Goal: Information Seeking & Learning: Stay updated

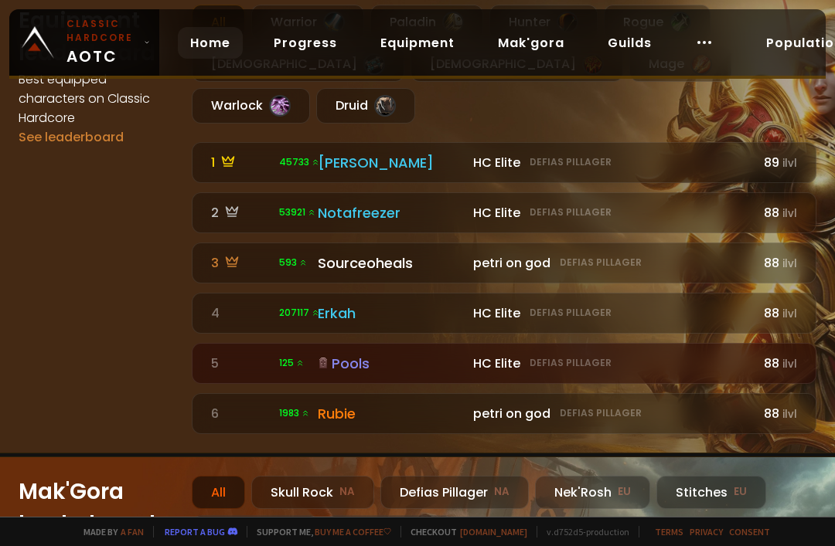
scroll to position [920, 0]
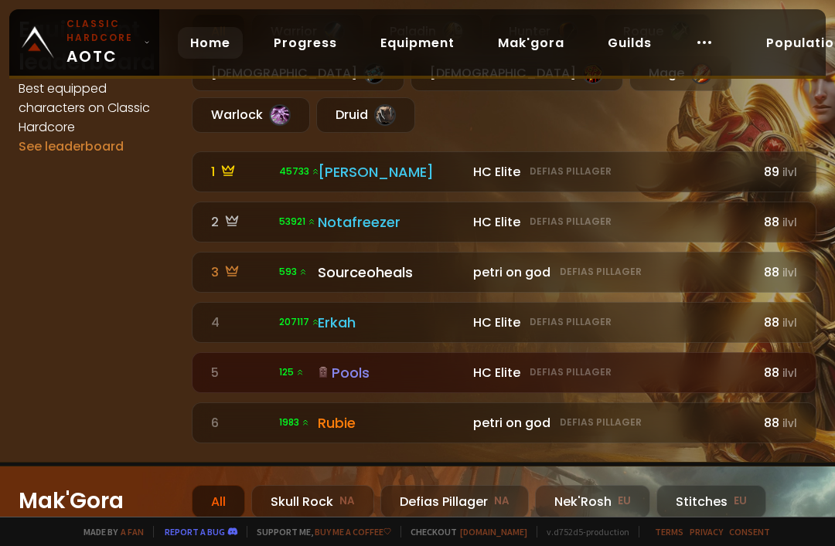
click at [328, 168] on div "[PERSON_NAME]" at bounding box center [391, 172] width 147 height 21
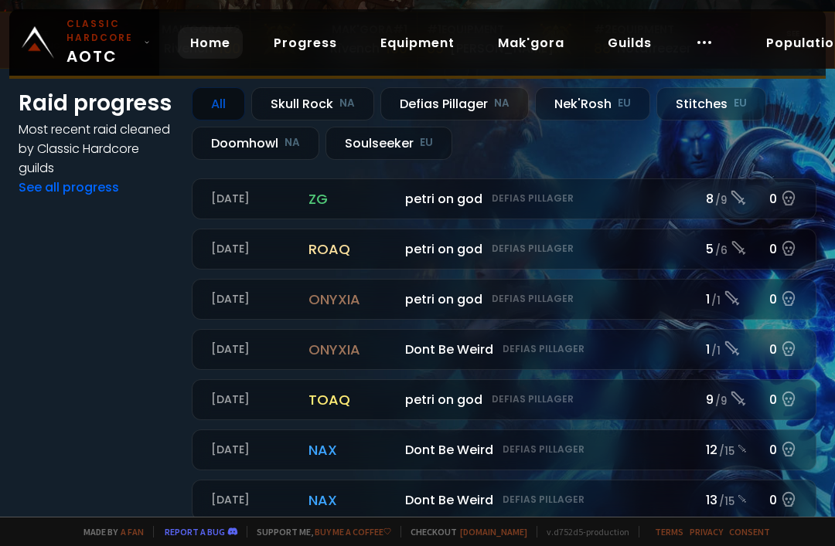
scroll to position [366, 0]
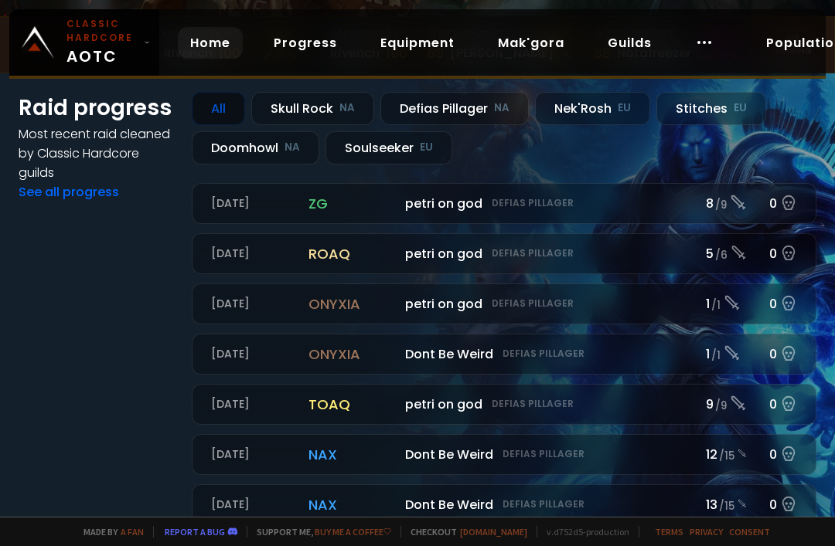
click at [43, 201] on link "See all progress" at bounding box center [69, 192] width 100 height 18
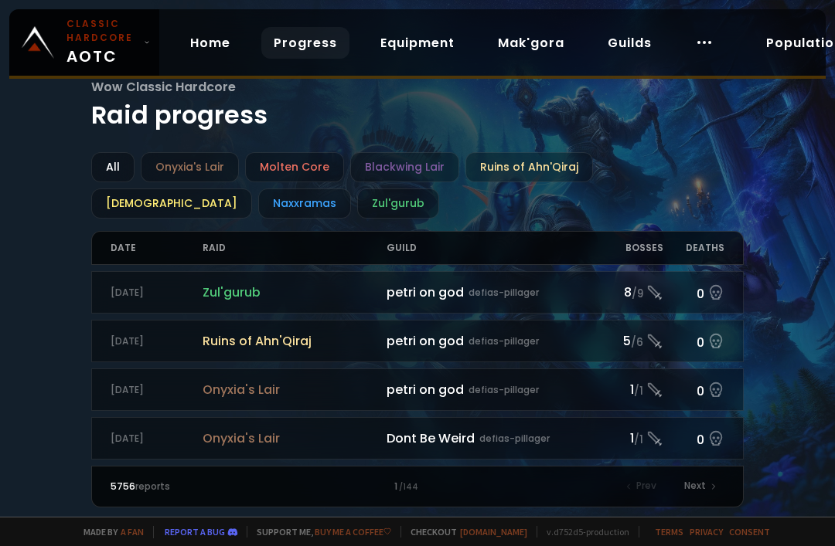
click at [104, 176] on div "All" at bounding box center [112, 167] width 43 height 30
click at [168, 174] on div "Onyxia's Lair" at bounding box center [190, 167] width 98 height 30
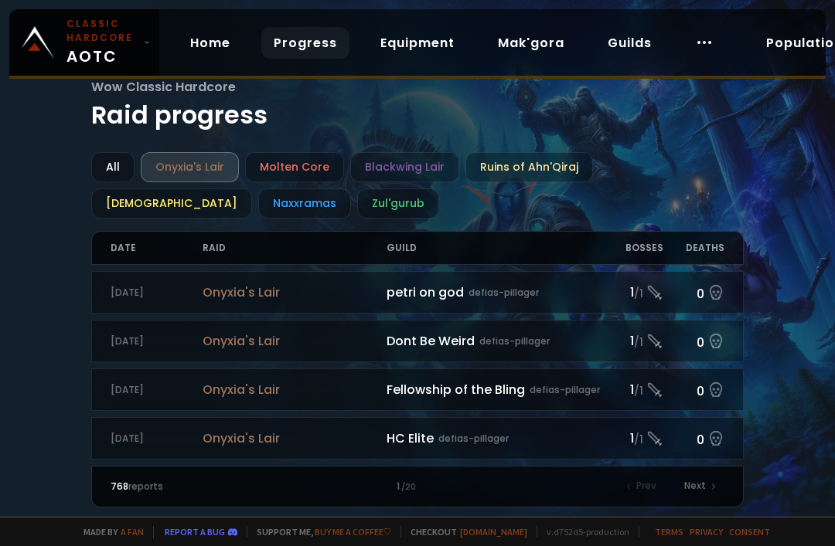
click at [257, 178] on div "Molten Core" at bounding box center [294, 167] width 99 height 30
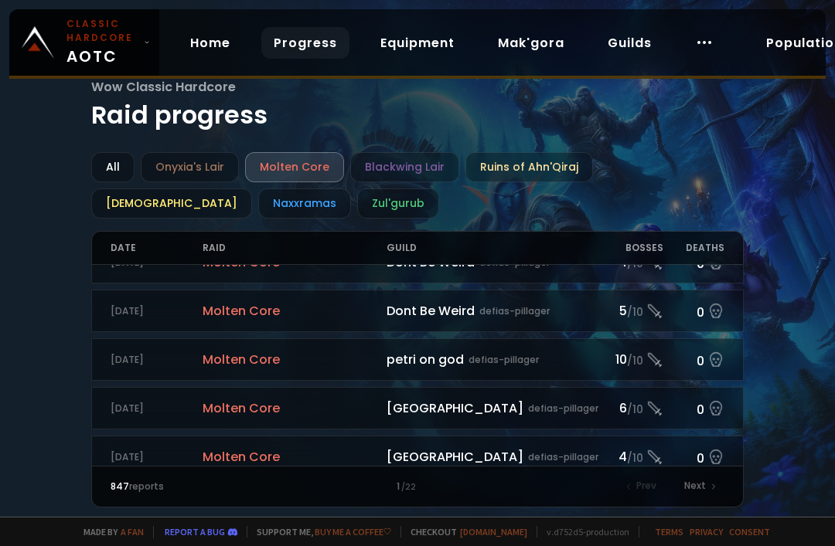
scroll to position [1162, 0]
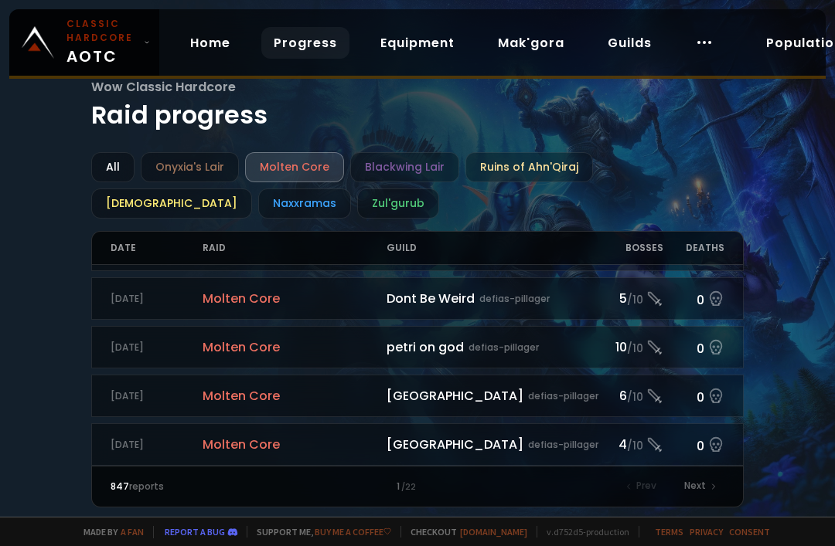
click at [357, 168] on div "Blackwing Lair" at bounding box center [404, 167] width 109 height 30
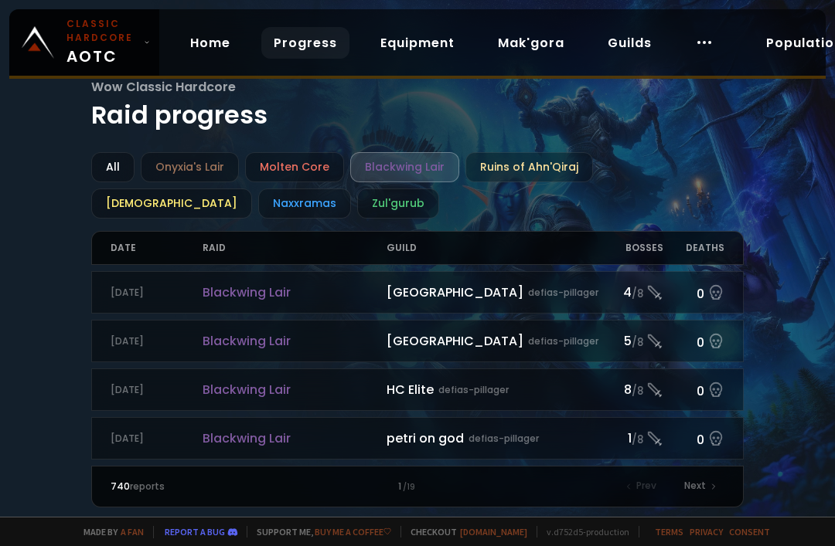
scroll to position [1759, 0]
click at [492, 167] on div "Ruins of Ahn'Qiraj" at bounding box center [529, 167] width 128 height 30
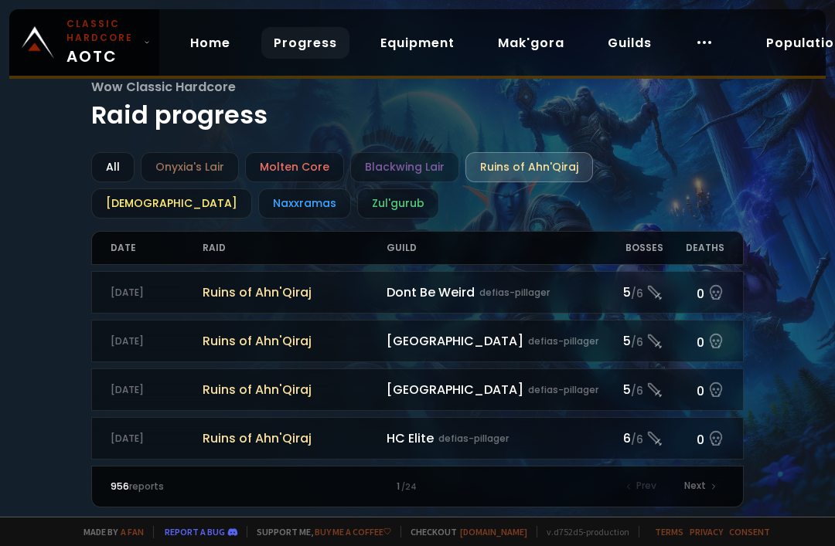
scroll to position [1759, 0]
click at [252, 189] on div "[DEMOGRAPHIC_DATA]" at bounding box center [171, 204] width 161 height 30
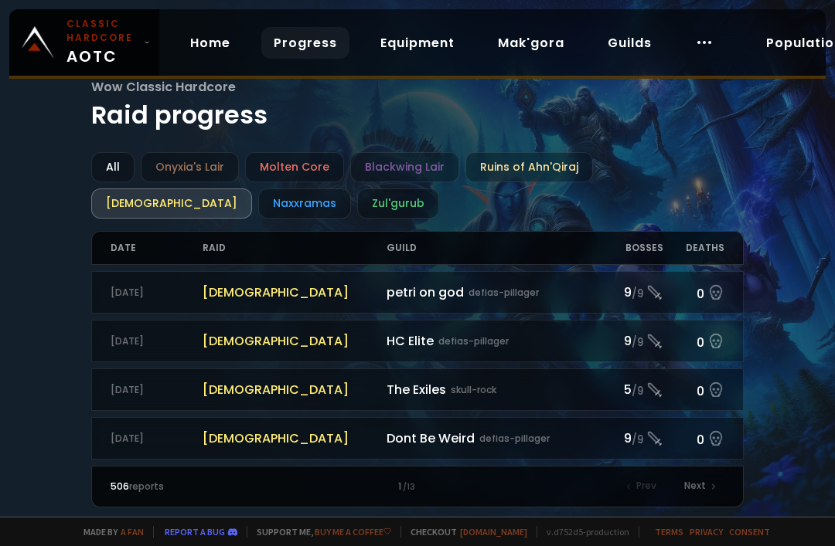
scroll to position [1759, 0]
click at [258, 208] on div "Naxxramas" at bounding box center [304, 204] width 93 height 30
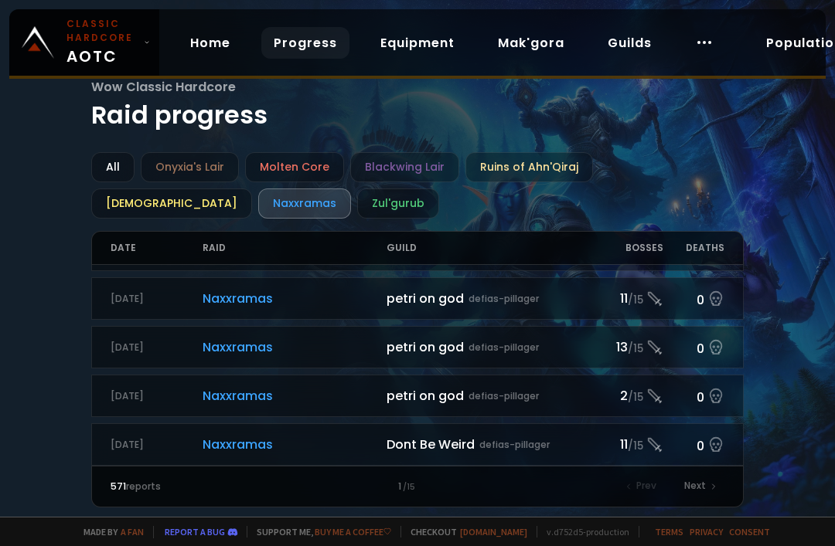
scroll to position [982, 0]
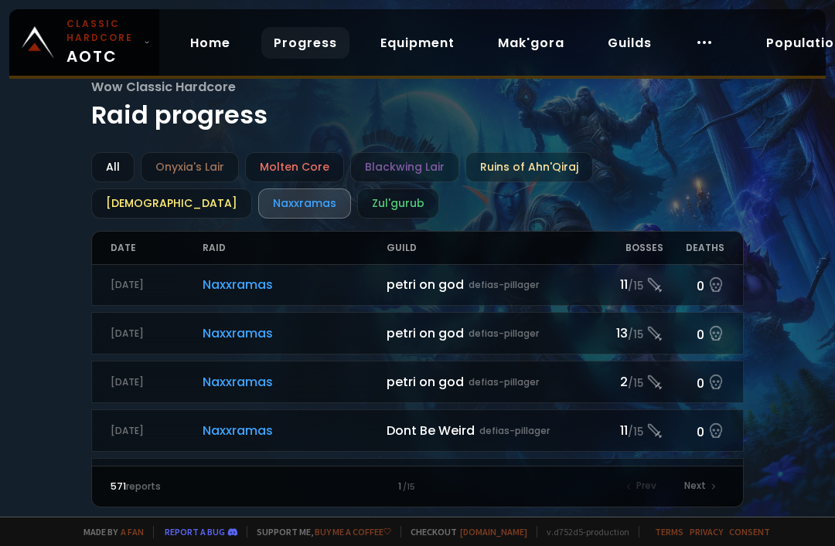
click at [357, 213] on div "Zul'gurub" at bounding box center [398, 204] width 82 height 30
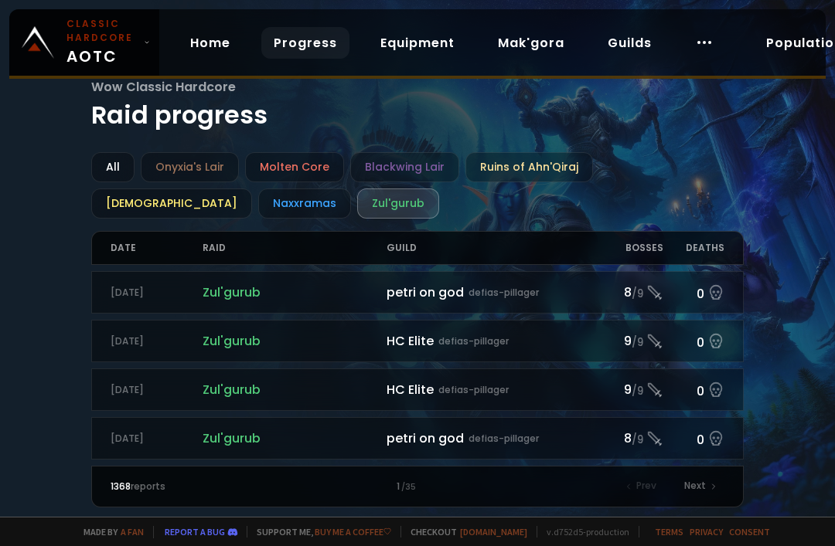
click at [258, 219] on div "Naxxramas" at bounding box center [304, 204] width 93 height 30
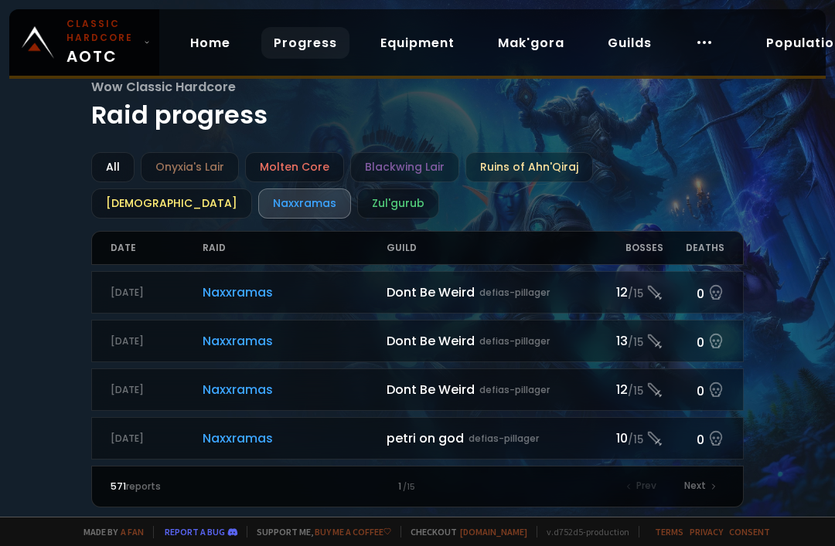
click at [107, 178] on div "All" at bounding box center [112, 167] width 43 height 30
